Goal: Task Accomplishment & Management: Complete application form

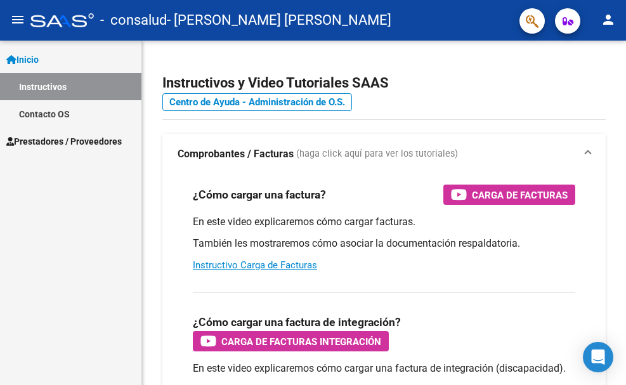
click at [89, 140] on span "Prestadores / Proveedores" at bounding box center [63, 141] width 115 height 14
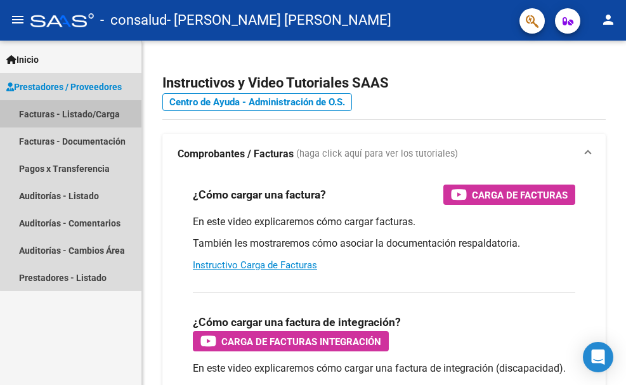
click at [89, 115] on link "Facturas - Listado/Carga" at bounding box center [70, 113] width 141 height 27
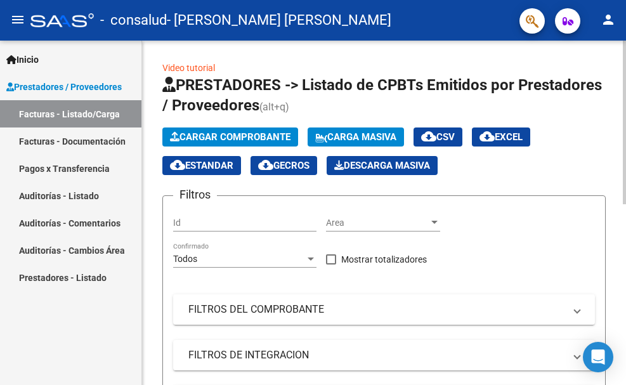
click at [236, 136] on span "Cargar Comprobante" at bounding box center [230, 136] width 121 height 11
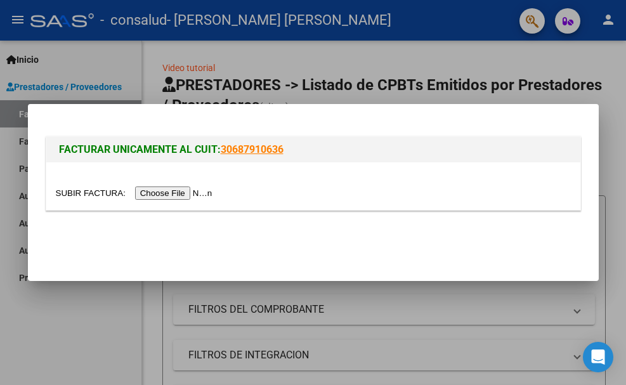
click at [162, 194] on input "file" at bounding box center [136, 192] width 160 height 13
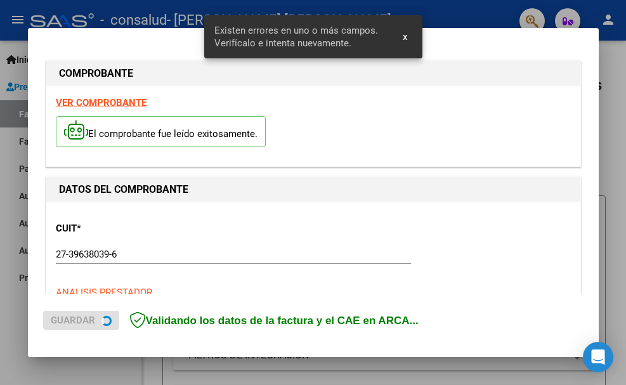
scroll to position [293, 0]
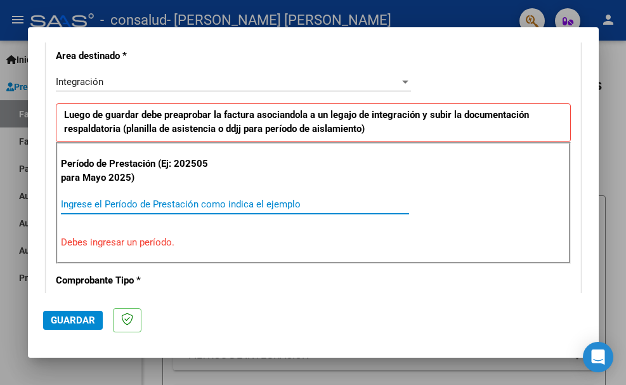
click at [162, 199] on input "Ingrese el Período de Prestación como indica el ejemplo" at bounding box center [235, 204] width 348 height 11
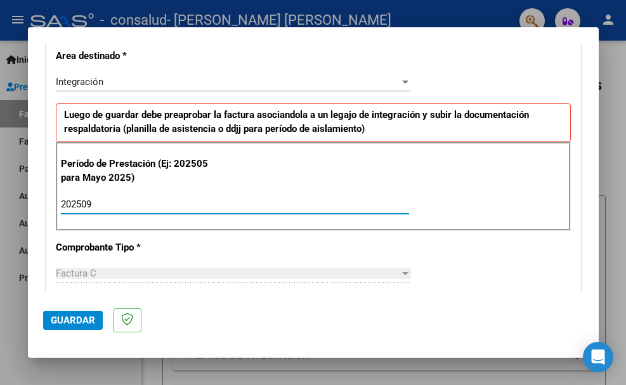
type input "202509"
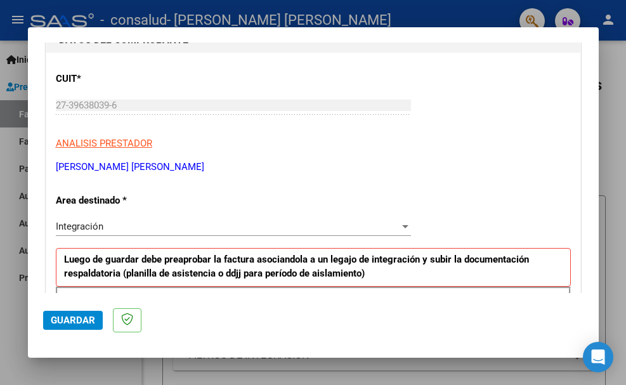
scroll to position [0, 0]
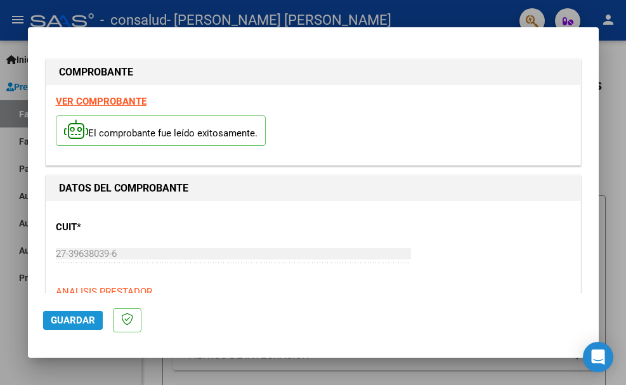
click at [80, 313] on button "Guardar" at bounding box center [73, 320] width 60 height 19
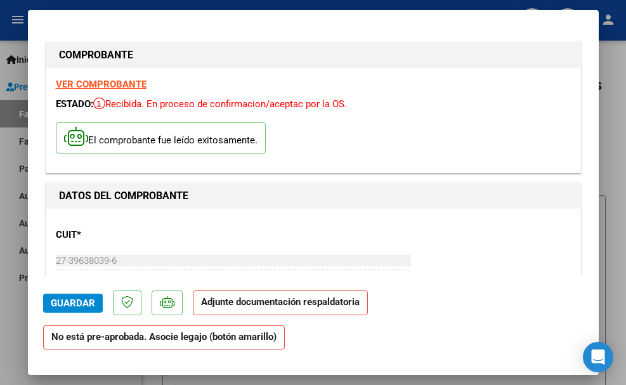
click at [270, 309] on p "Adjunte documentación respaldatoria" at bounding box center [280, 303] width 175 height 25
click at [620, 67] on div at bounding box center [313, 192] width 626 height 385
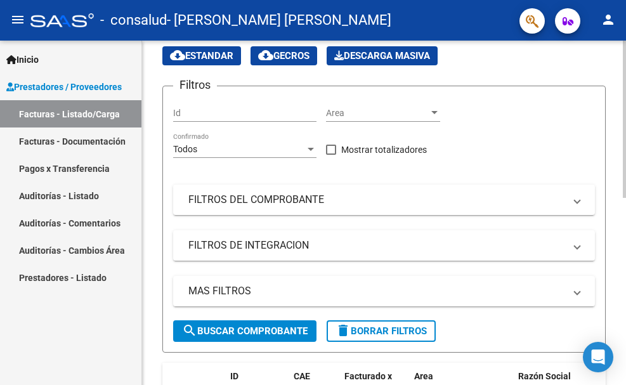
scroll to position [154, 0]
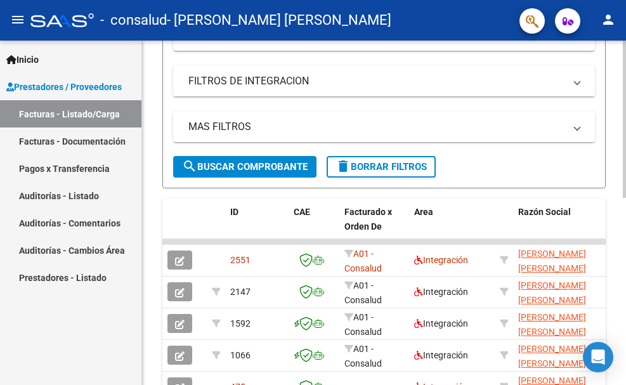
click at [625, 200] on html "menu - consalud - [PERSON_NAME] [PERSON_NAME] person Inicio Instructivos Contac…" at bounding box center [313, 192] width 626 height 385
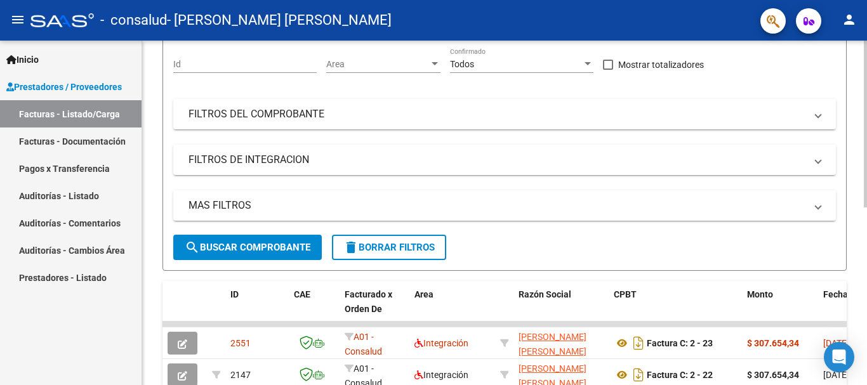
scroll to position [149, 0]
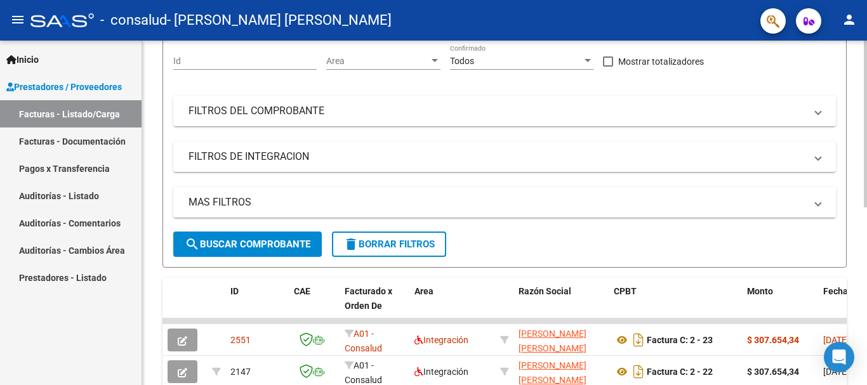
click at [625, 152] on div at bounding box center [864, 198] width 3 height 167
drag, startPoint x: 863, startPoint y: 152, endPoint x: 863, endPoint y: 167, distance: 15.2
click at [625, 167] on div "Video tutorial PRESTADORES -> Listado de CPBTs Emitidos por Prestadores / Prove…" at bounding box center [506, 242] width 728 height 700
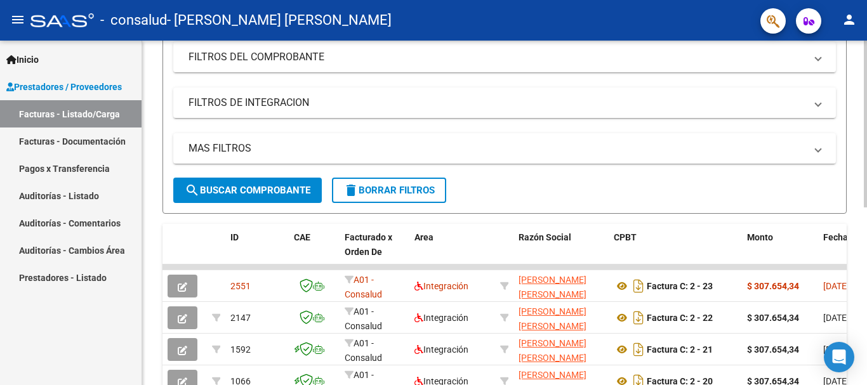
click at [625, 180] on div at bounding box center [864, 225] width 3 height 167
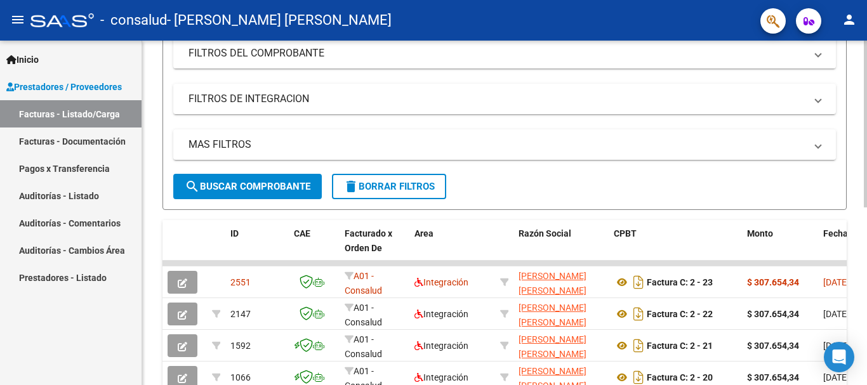
click at [625, 203] on form "Filtros Id Area Area Todos Confirmado Mostrar totalizadores FILTROS DEL COMPROB…" at bounding box center [504, 93] width 684 height 234
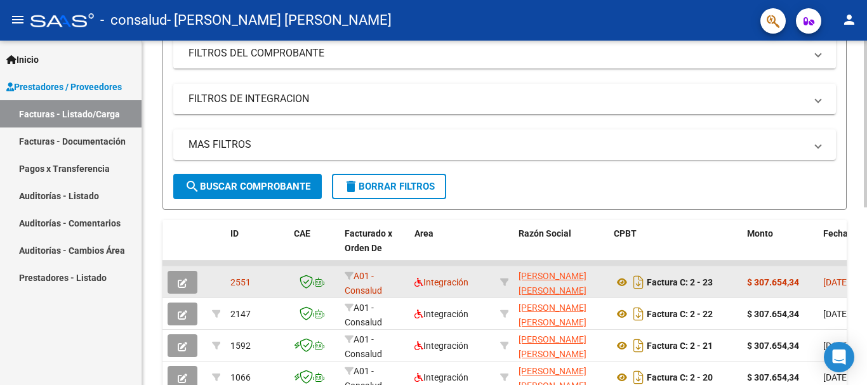
click at [327, 284] on div at bounding box center [314, 282] width 41 height 15
click at [184, 282] on icon "button" at bounding box center [183, 283] width 10 height 10
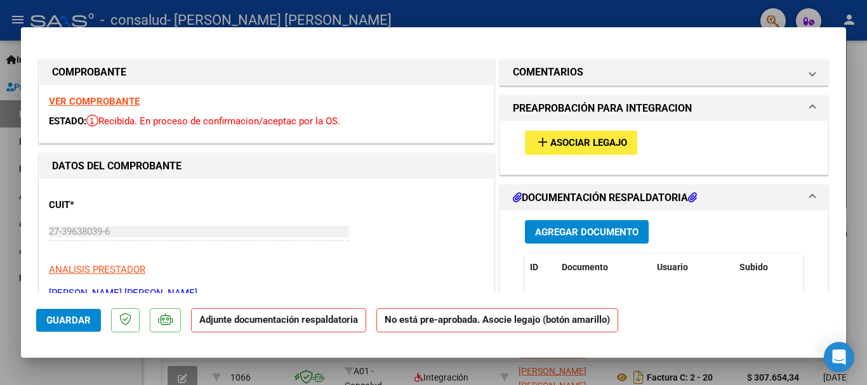
click at [585, 228] on span "Agregar Documento" at bounding box center [586, 231] width 103 height 11
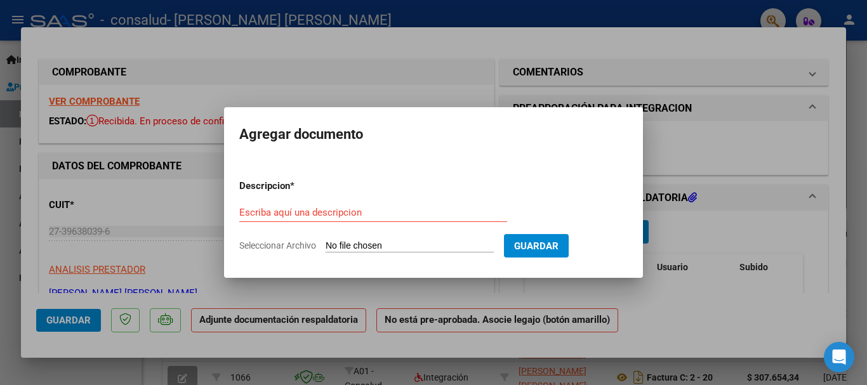
click at [388, 241] on input "Seleccionar Archivo" at bounding box center [409, 246] width 168 height 12
type input "C:\fakepath\planilla mes de septiembre .pdf"
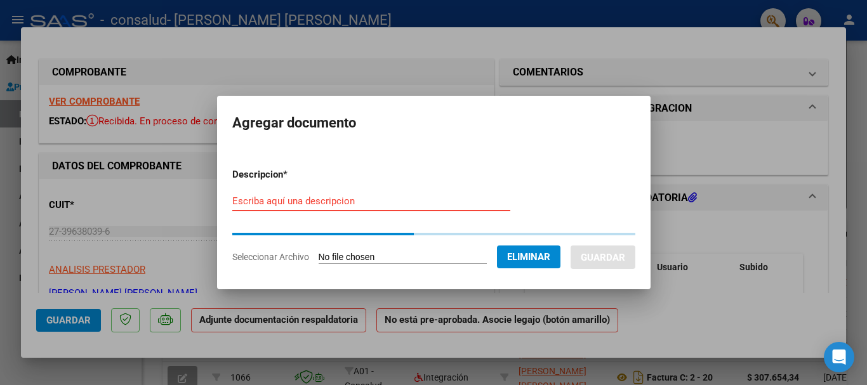
click at [334, 205] on input "Escriba aquí una descripcion" at bounding box center [371, 200] width 278 height 11
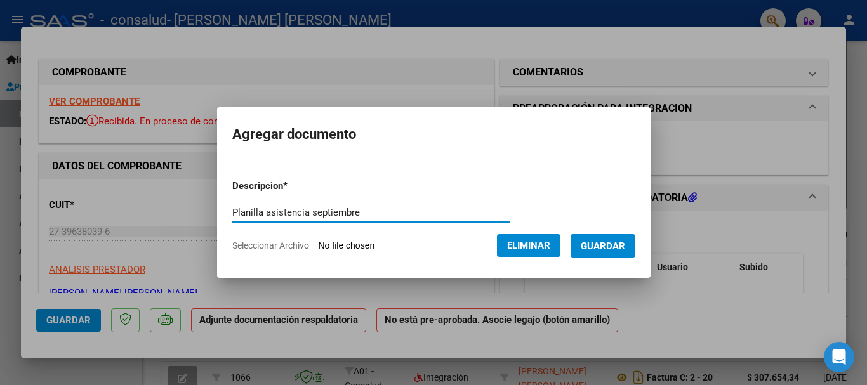
type input "Planilla asistencia septiembre"
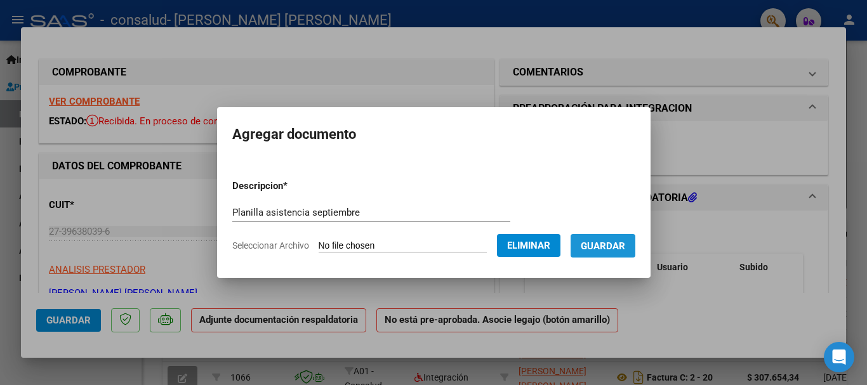
click at [609, 249] on span "Guardar" at bounding box center [602, 245] width 44 height 11
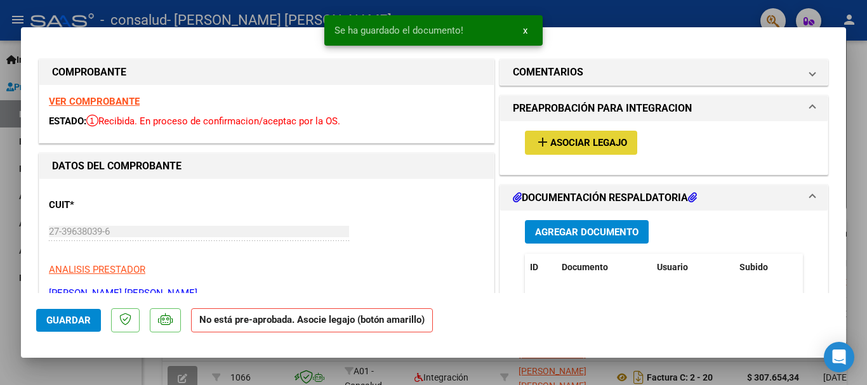
click at [589, 141] on span "Asociar Legajo" at bounding box center [588, 143] width 77 height 11
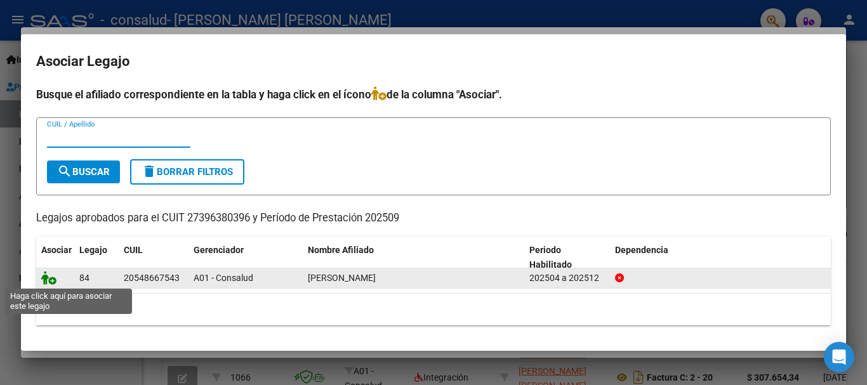
click at [51, 279] on icon at bounding box center [48, 278] width 15 height 14
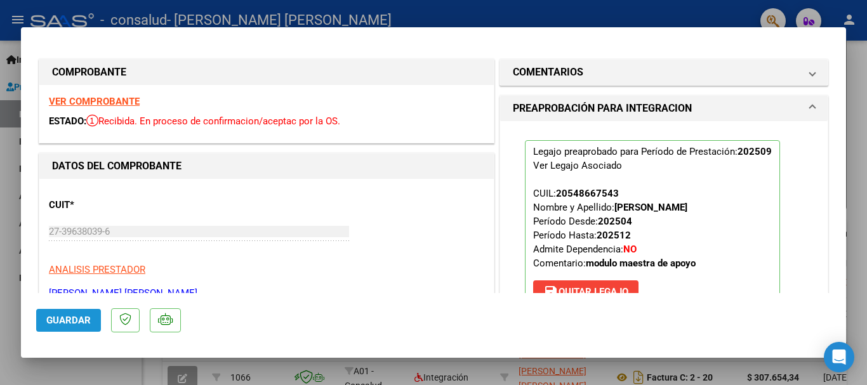
click at [84, 309] on button "Guardar" at bounding box center [68, 320] width 65 height 23
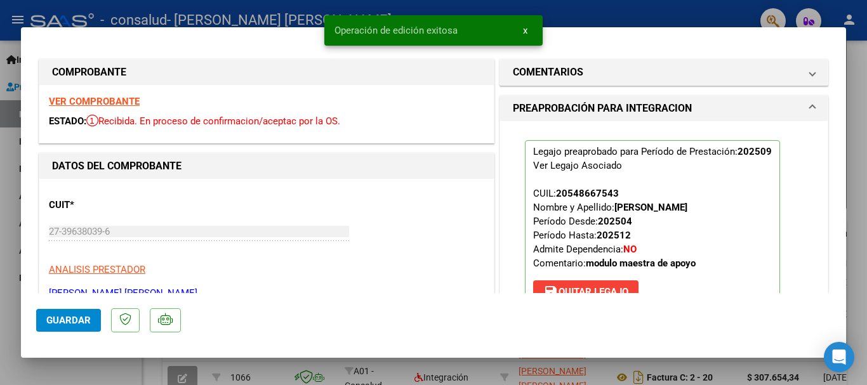
click at [82, 318] on span "Guardar" at bounding box center [68, 320] width 44 height 11
click at [126, 363] on div at bounding box center [433, 192] width 867 height 385
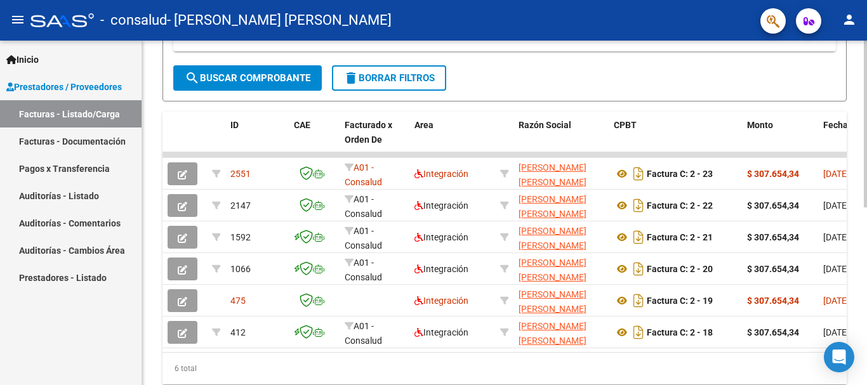
click at [625, 217] on div at bounding box center [864, 281] width 3 height 167
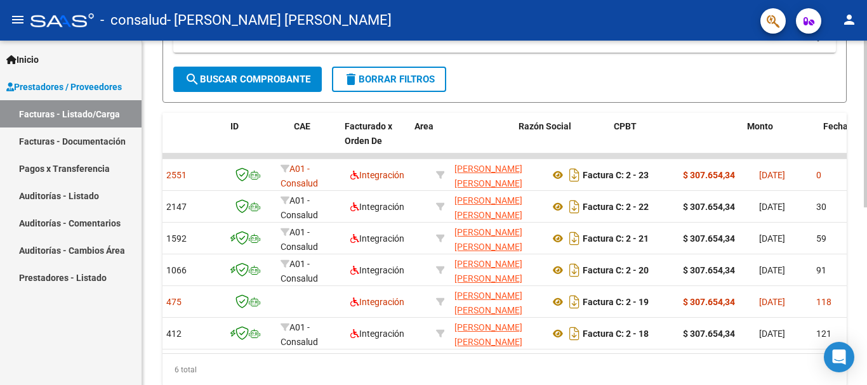
scroll to position [0, 0]
